Goal: Information Seeking & Learning: Learn about a topic

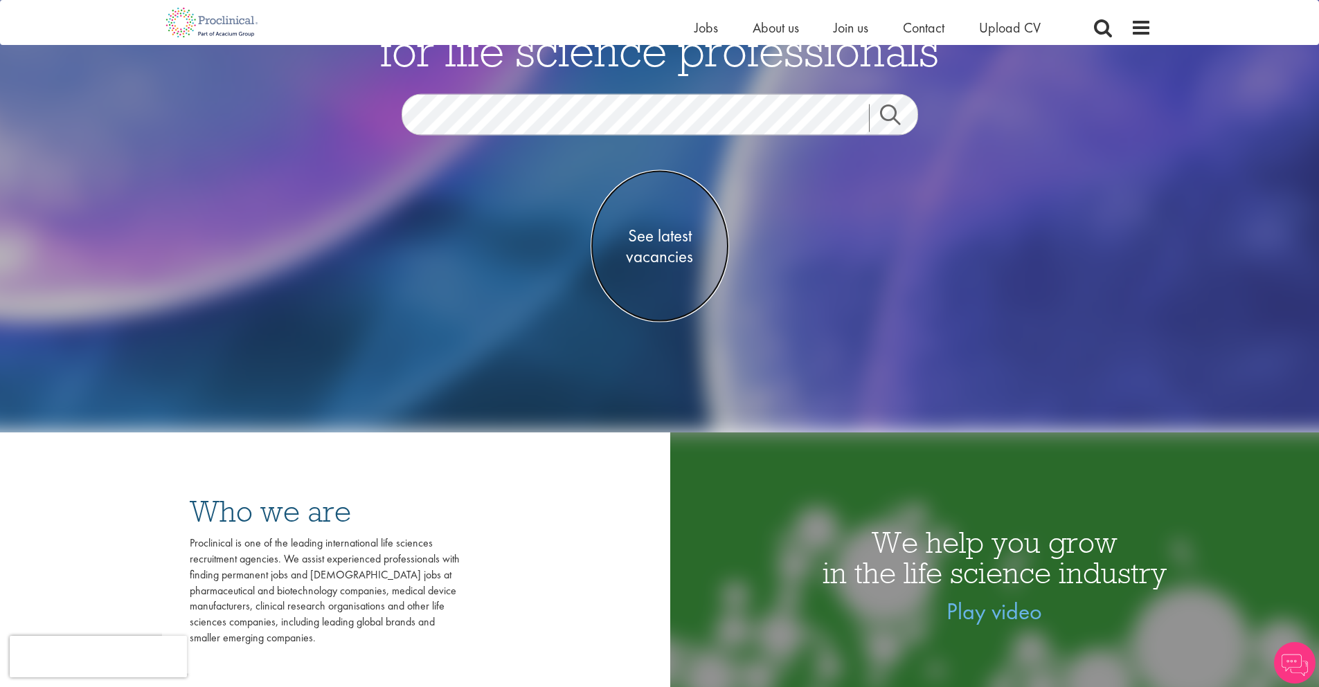
click at [660, 239] on span "See latest vacancies" at bounding box center [659, 247] width 138 height 42
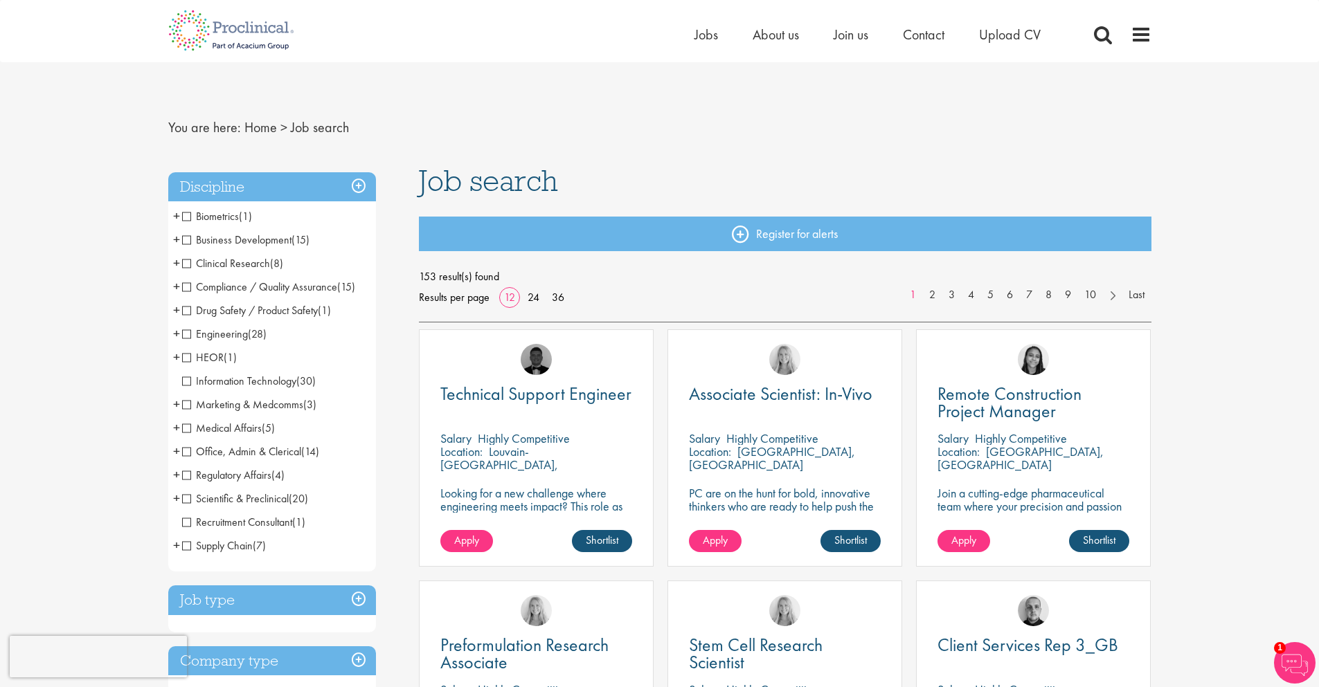
scroll to position [231, 0]
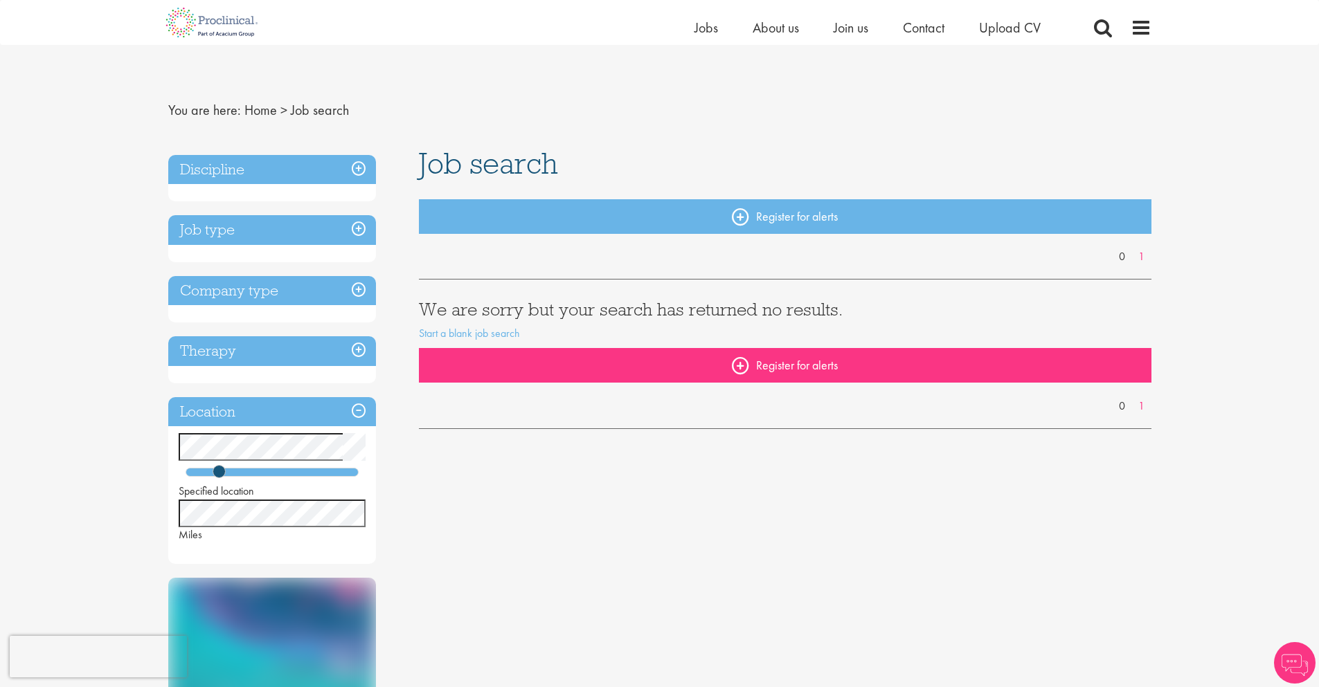
scroll to position [231, 0]
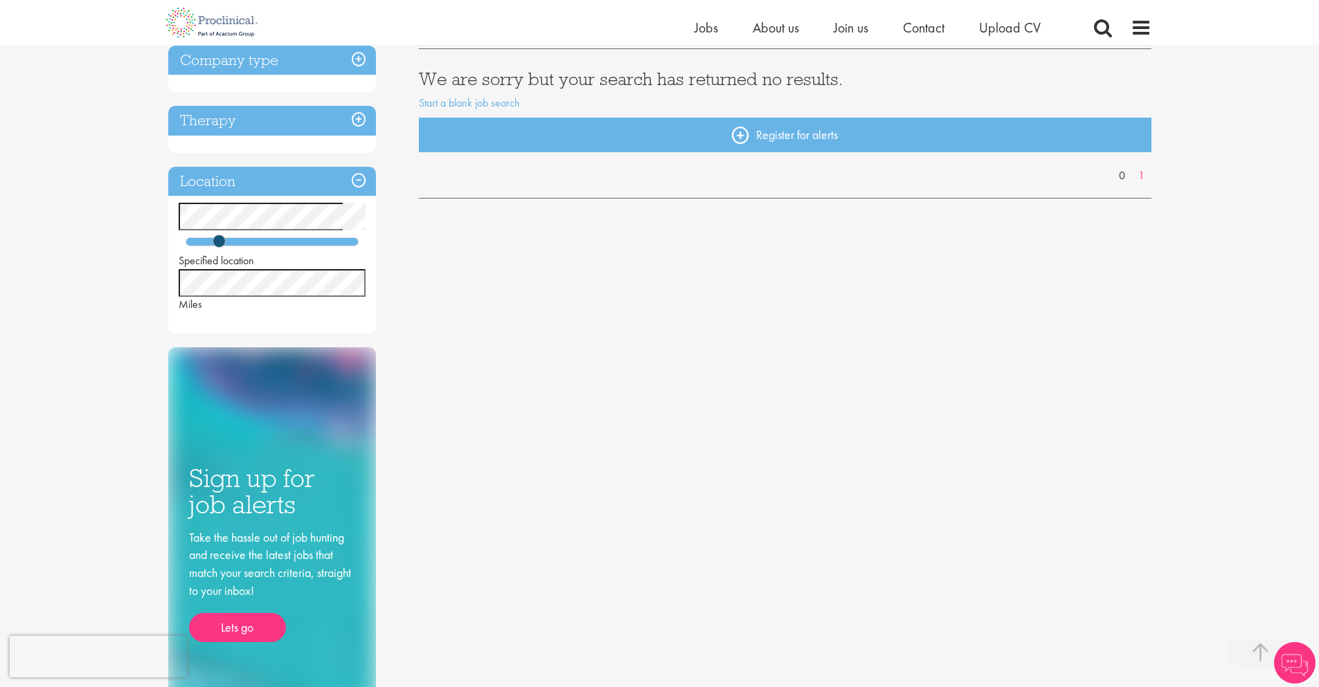
click at [0, 110] on div "You are here: Home > Job search Discipline Job type Company type Therapy Locati…" at bounding box center [659, 427] width 1319 height 1316
